Goal: Download file/media

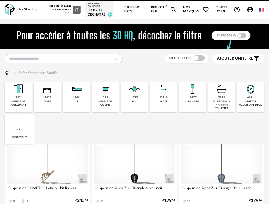
click at [130, 13] on link "Shopping Lists" at bounding box center [134, 9] width 21 height 19
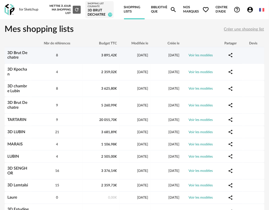
click at [33, 57] on div "8" at bounding box center [57, 55] width 51 height 5
click at [198, 56] on link "Voir les modèles" at bounding box center [201, 54] width 24 height 3
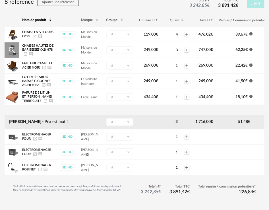
scroll to position [63, 0]
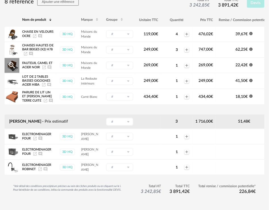
click at [36, 63] on span "Fauteuil camel et acier noir" at bounding box center [37, 64] width 30 height 7
click at [12, 66] on icon "Magnify Plus Outline icon" at bounding box center [12, 65] width 9 height 9
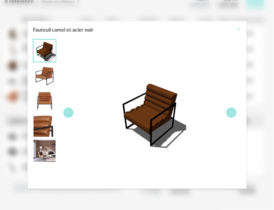
click at [238, 29] on icon "Close" at bounding box center [239, 29] width 5 height 5
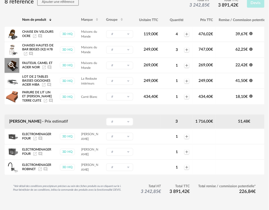
click at [45, 67] on icon "Launch icon" at bounding box center [44, 67] width 5 height 5
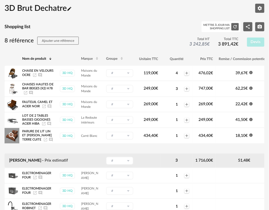
scroll to position [32, 0]
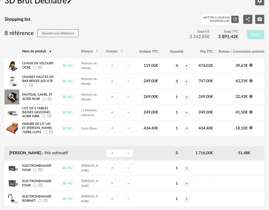
click at [29, 99] on span "Fauteuil camel et acier noir" at bounding box center [37, 96] width 30 height 7
click at [32, 95] on span "Fauteuil camel et acier noir" at bounding box center [37, 96] width 30 height 7
click at [29, 95] on div "Fauteuil camel et acier noir Launch icon Ajouter un commentaire" at bounding box center [38, 97] width 32 height 9
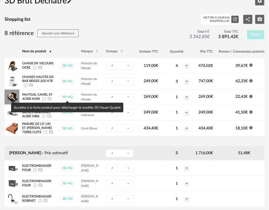
click at [71, 96] on div "3D HQ" at bounding box center [67, 96] width 15 height 7
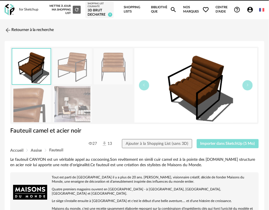
click at [237, 140] on button "Importer dans SketchUp (5 Mo)" at bounding box center [228, 143] width 62 height 9
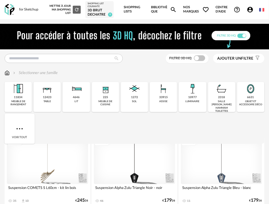
click at [126, 11] on link "Shopping Lists" at bounding box center [134, 9] width 21 height 19
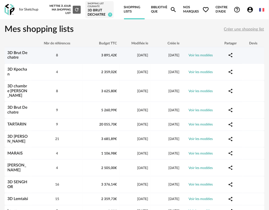
click at [203, 56] on link "Voir les modèles" at bounding box center [201, 54] width 24 height 3
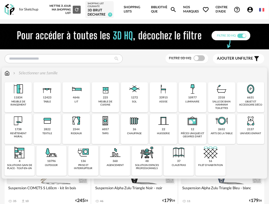
click at [177, 97] on div "33915 assise" at bounding box center [163, 97] width 27 height 30
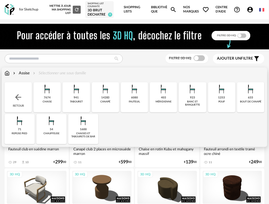
click at [57, 104] on div "7674 chaise" at bounding box center [47, 97] width 27 height 30
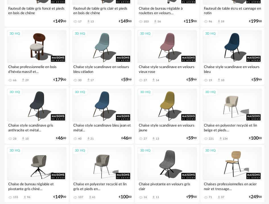
scroll to position [933, 0]
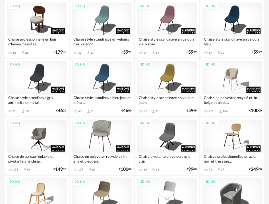
click at [102, 140] on div "3D HQ" at bounding box center [102, 137] width 60 height 34
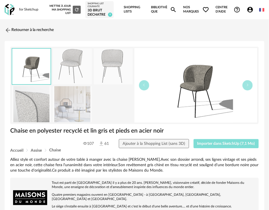
click at [224, 142] on span "Importer dans SketchUp (7,1 Mo)" at bounding box center [226, 144] width 58 height 4
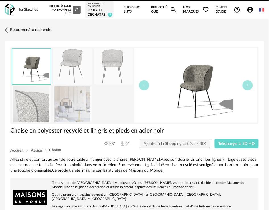
click at [43, 32] on link "Retourner à la recherche" at bounding box center [27, 30] width 49 height 13
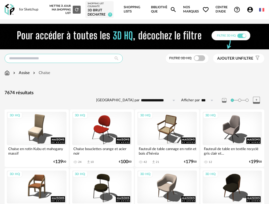
click at [53, 59] on input "text" at bounding box center [64, 58] width 118 height 9
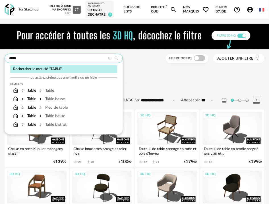
type input "*****"
type input "**********"
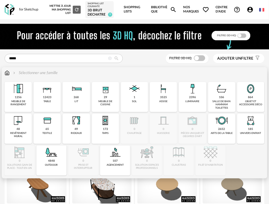
click at [43, 97] on div "12423" at bounding box center [47, 98] width 9 height 4
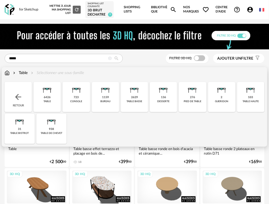
click at [53, 104] on div "6426 table" at bounding box center [47, 97] width 27 height 30
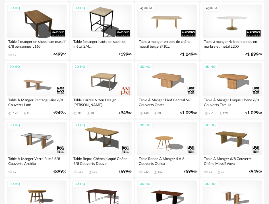
scroll to position [1411, 0]
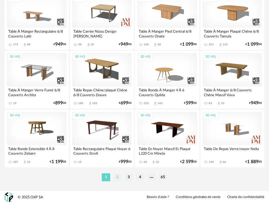
click at [119, 174] on li "2" at bounding box center [117, 178] width 9 height 8
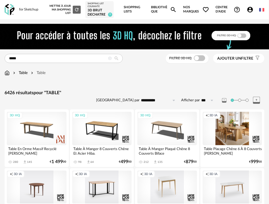
click at [201, 56] on span at bounding box center [199, 58] width 11 height 6
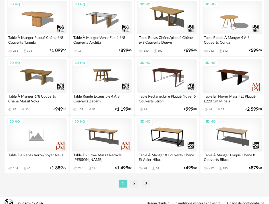
scroll to position [1411, 0]
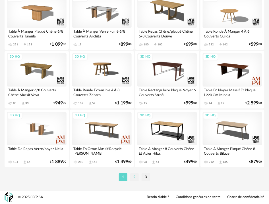
click at [132, 178] on li "2" at bounding box center [134, 178] width 9 height 8
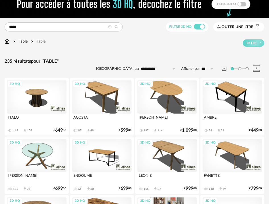
scroll to position [95, 0]
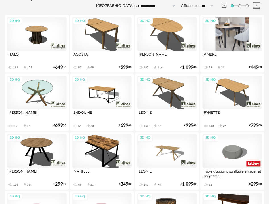
click at [241, 39] on div "3D HQ" at bounding box center [233, 34] width 60 height 34
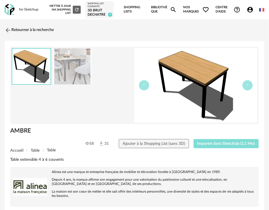
click at [201, 142] on span "Importer dans SketchUp (2,1 Mo)" at bounding box center [226, 144] width 58 height 4
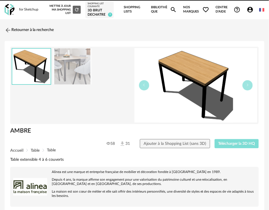
click at [236, 144] on span "Télécharger la 3D HQ" at bounding box center [236, 144] width 37 height 4
